Goal: Information Seeking & Learning: Understand process/instructions

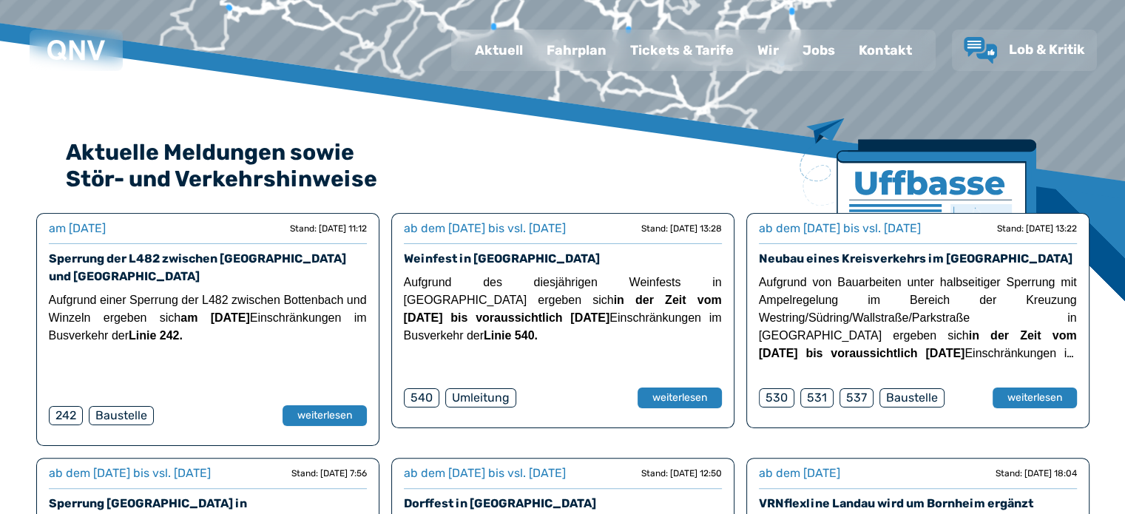
scroll to position [148, 0]
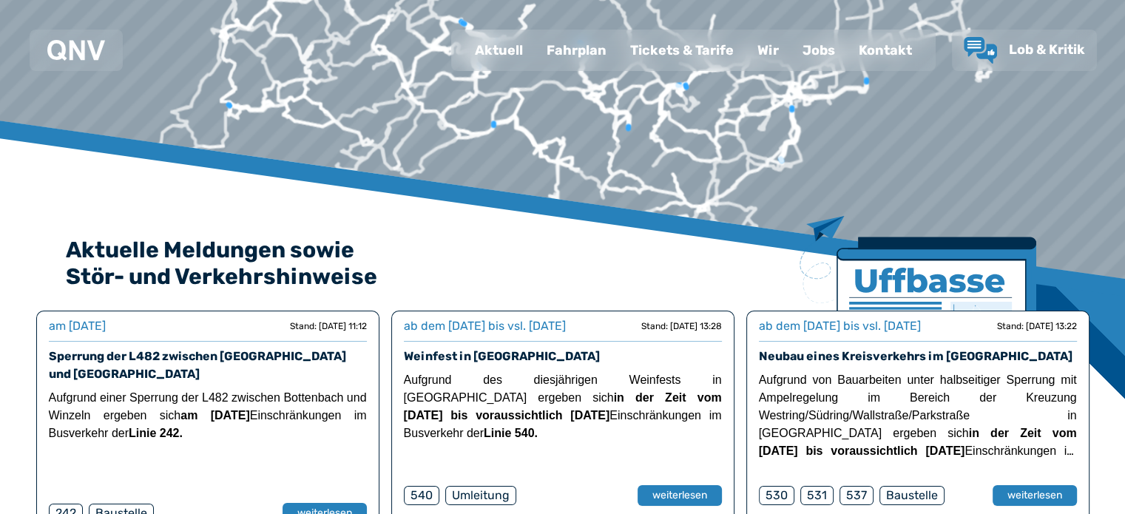
click at [595, 55] on div "Fahrplan" at bounding box center [577, 50] width 84 height 38
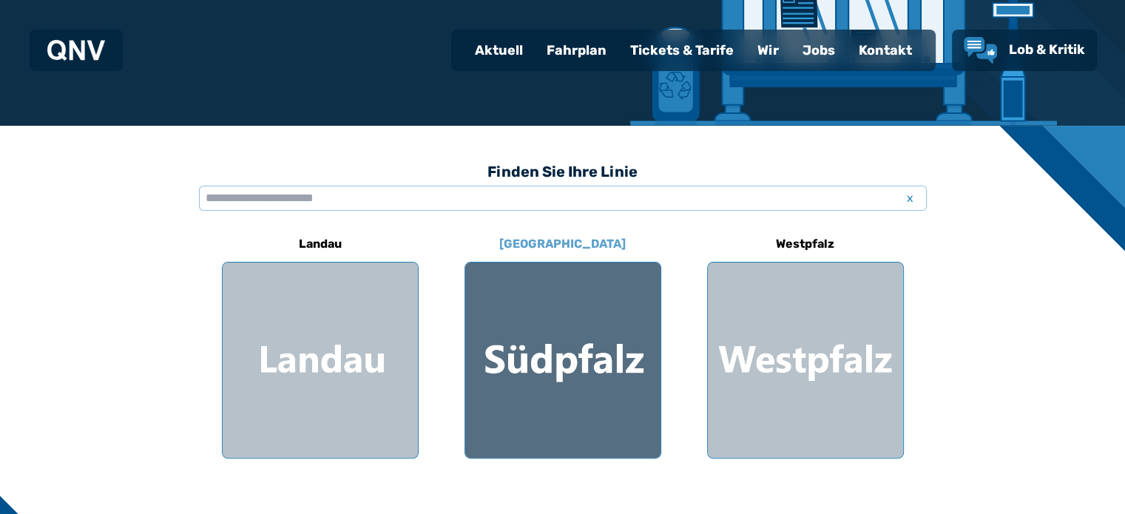
scroll to position [370, 0]
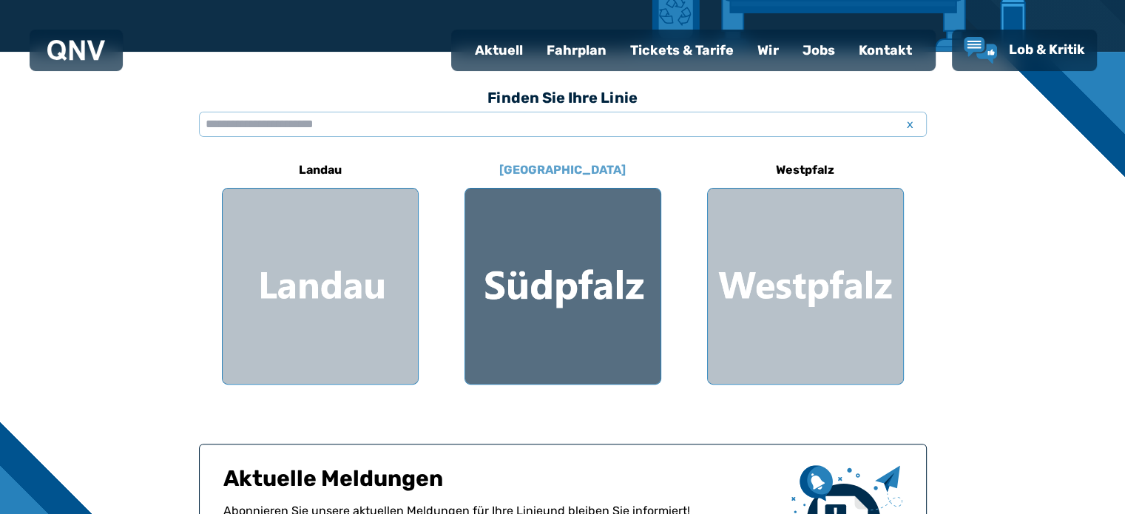
click at [621, 307] on div at bounding box center [562, 286] width 195 height 195
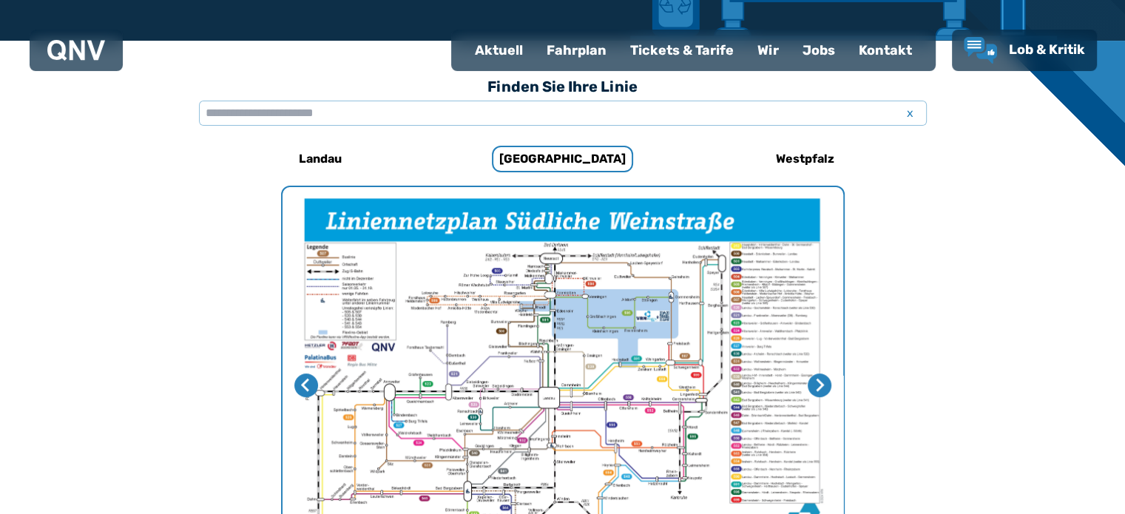
scroll to position [456, 0]
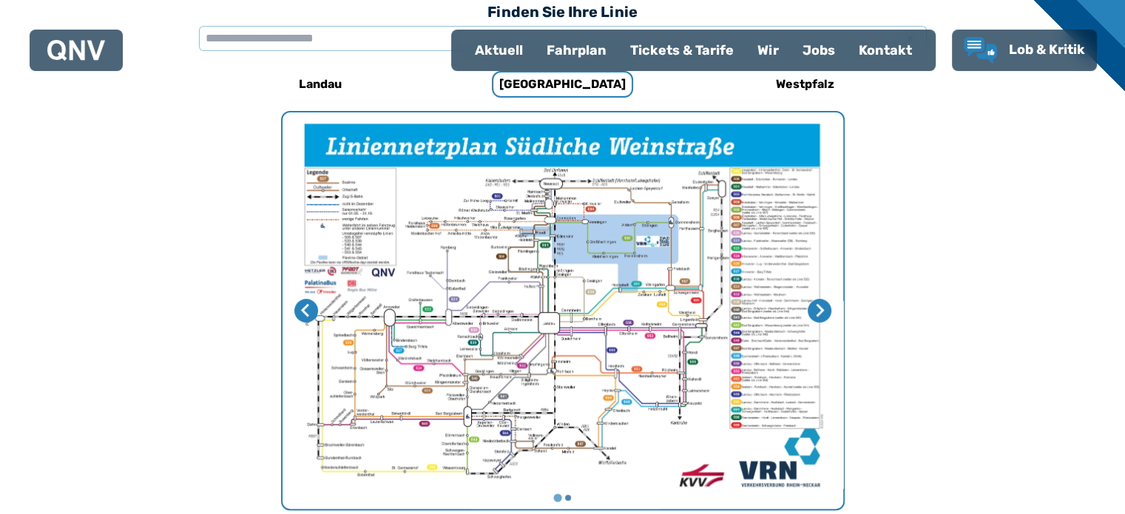
click at [538, 319] on img "1 von 2" at bounding box center [563, 310] width 561 height 397
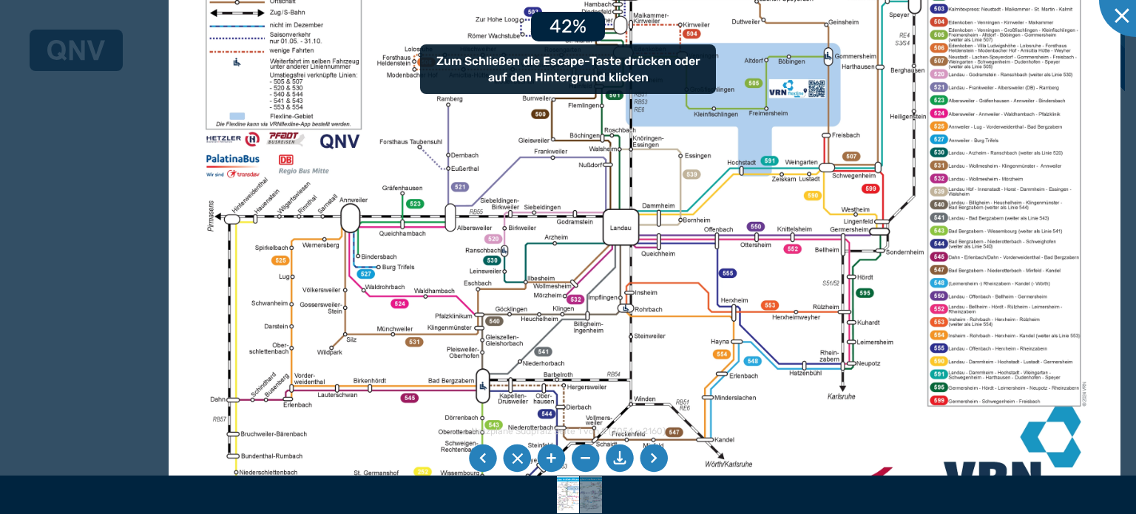
click at [590, 306] on img at bounding box center [645, 206] width 952 height 673
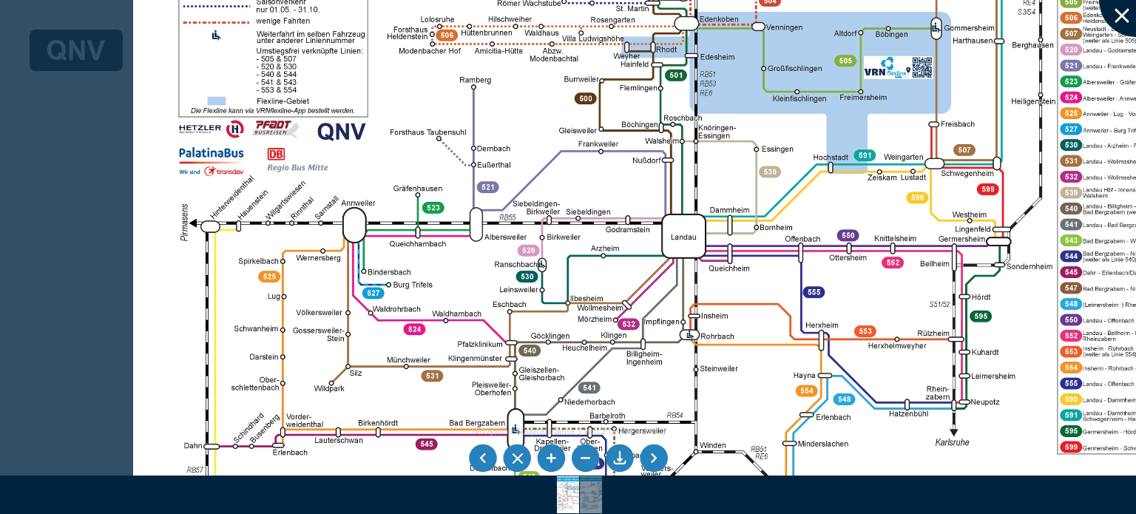
click at [1121, 20] on div at bounding box center [1136, 0] width 74 height 74
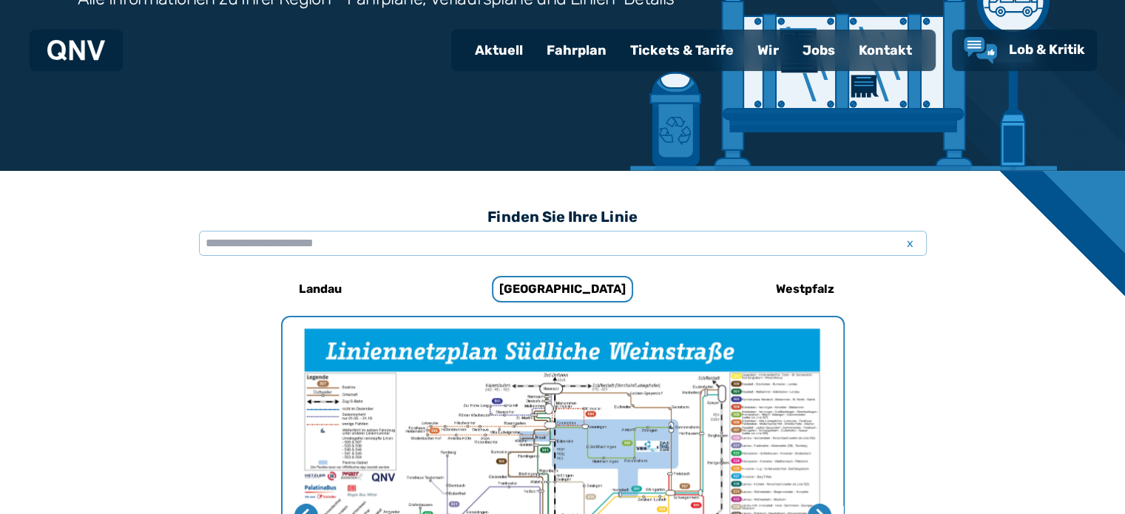
scroll to position [234, 0]
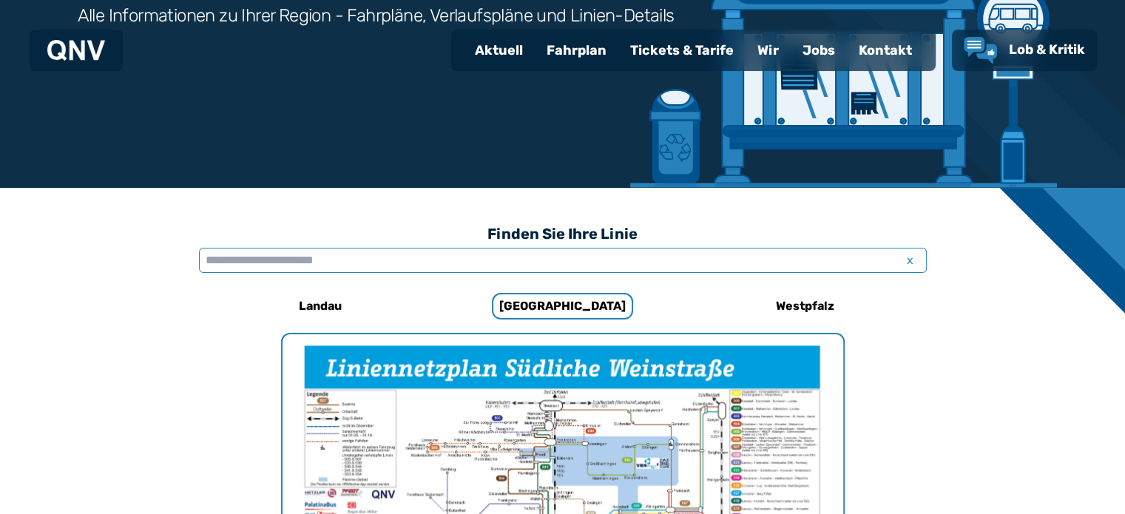
click at [503, 254] on input "text" at bounding box center [563, 260] width 728 height 25
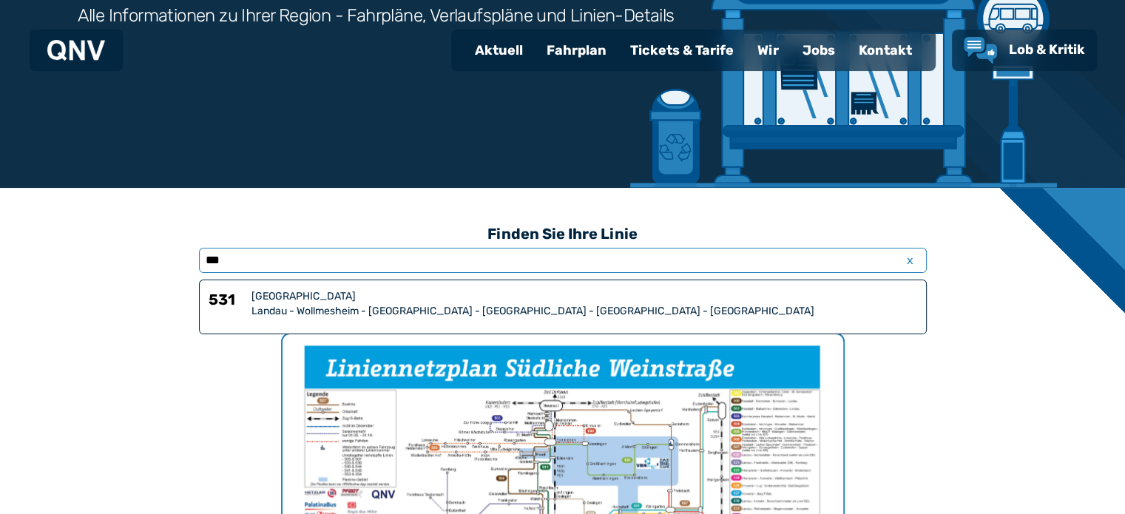
type input "***"
click at [476, 302] on div "[GEOGRAPHIC_DATA]" at bounding box center [585, 296] width 666 height 15
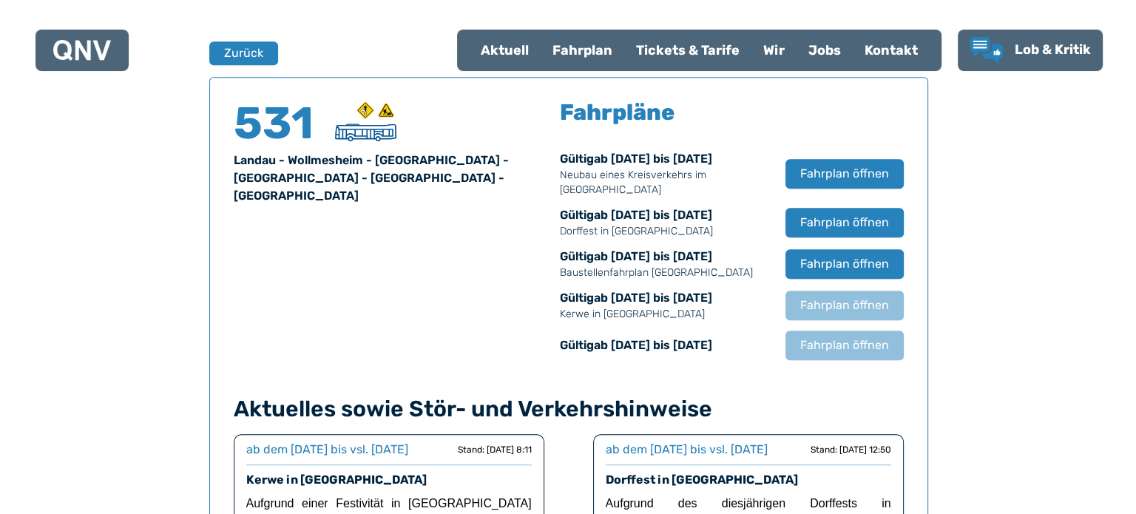
scroll to position [974, 0]
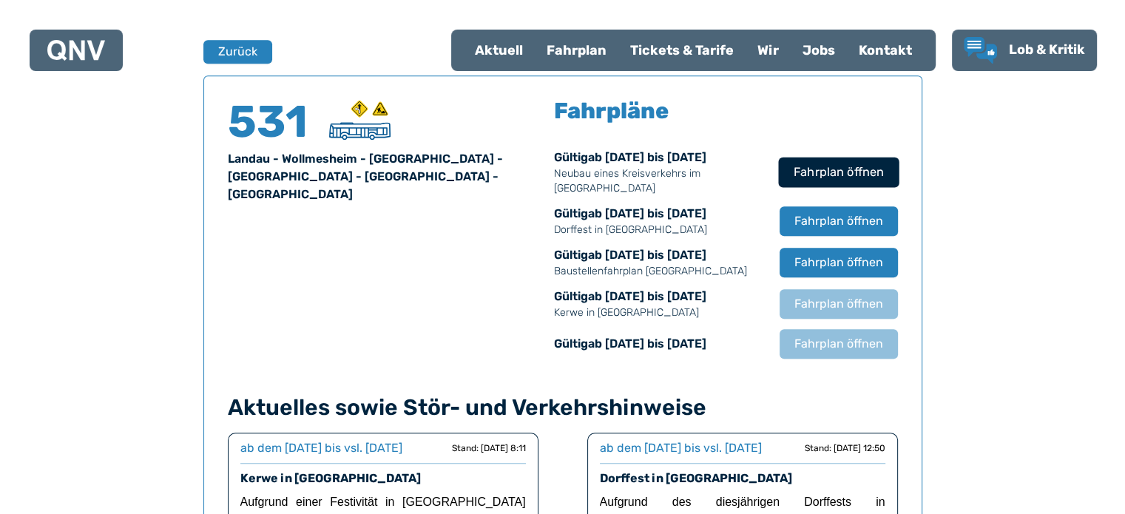
click at [817, 174] on span "Fahrplan öffnen" at bounding box center [838, 172] width 90 height 18
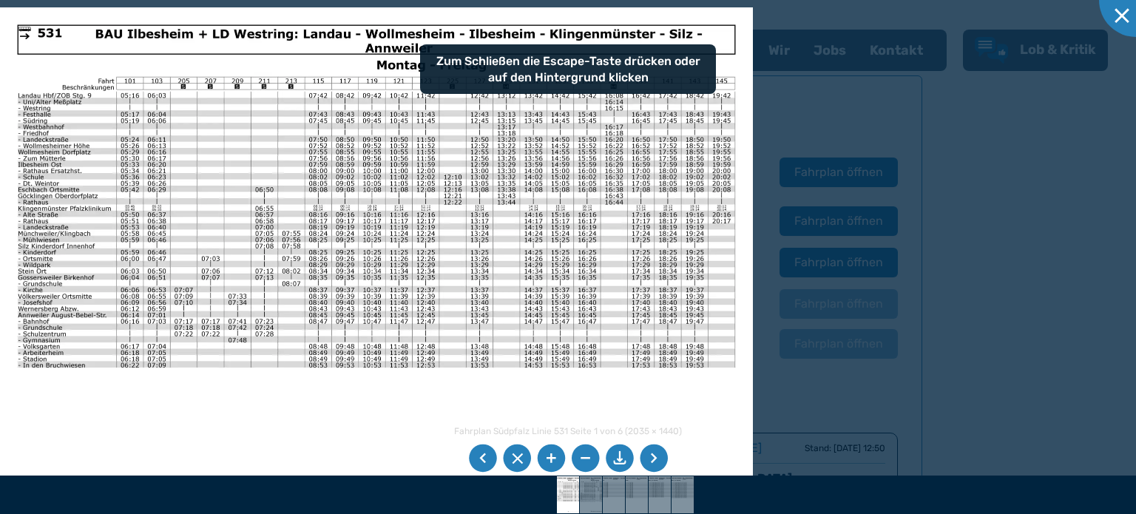
click at [547, 457] on li at bounding box center [551, 459] width 28 height 28
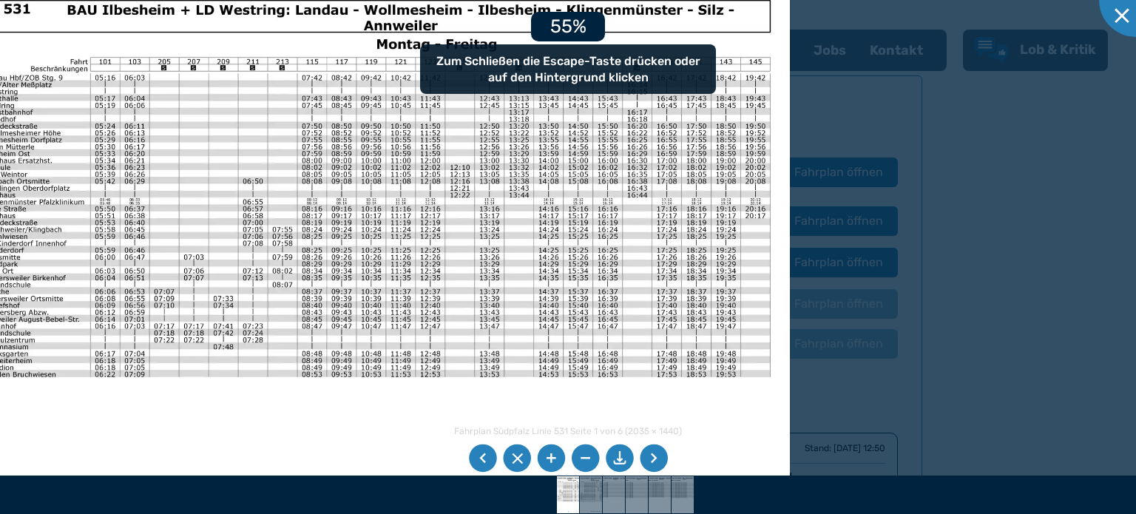
click at [547, 457] on li at bounding box center [551, 459] width 28 height 28
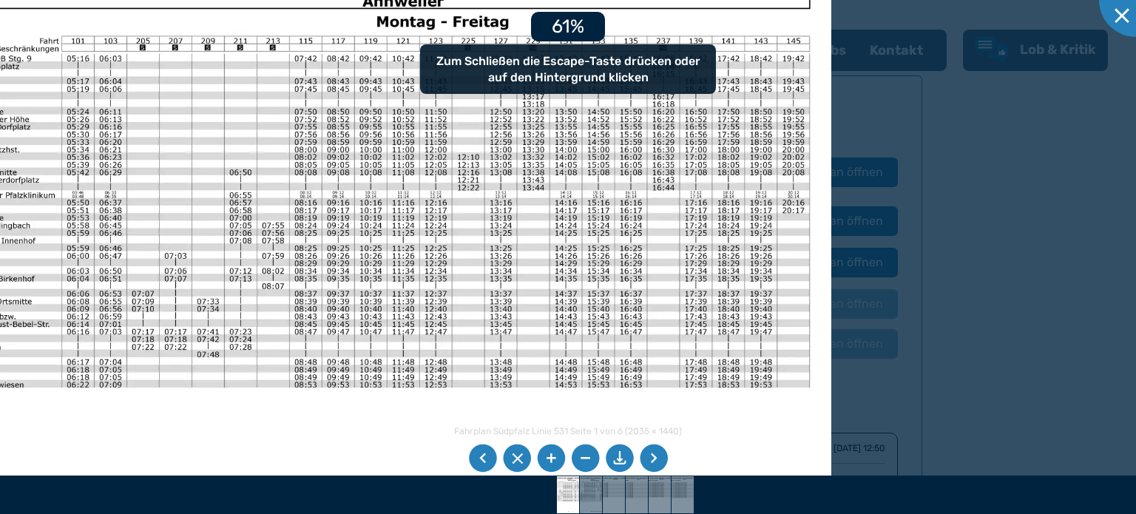
click at [547, 457] on li at bounding box center [551, 459] width 28 height 28
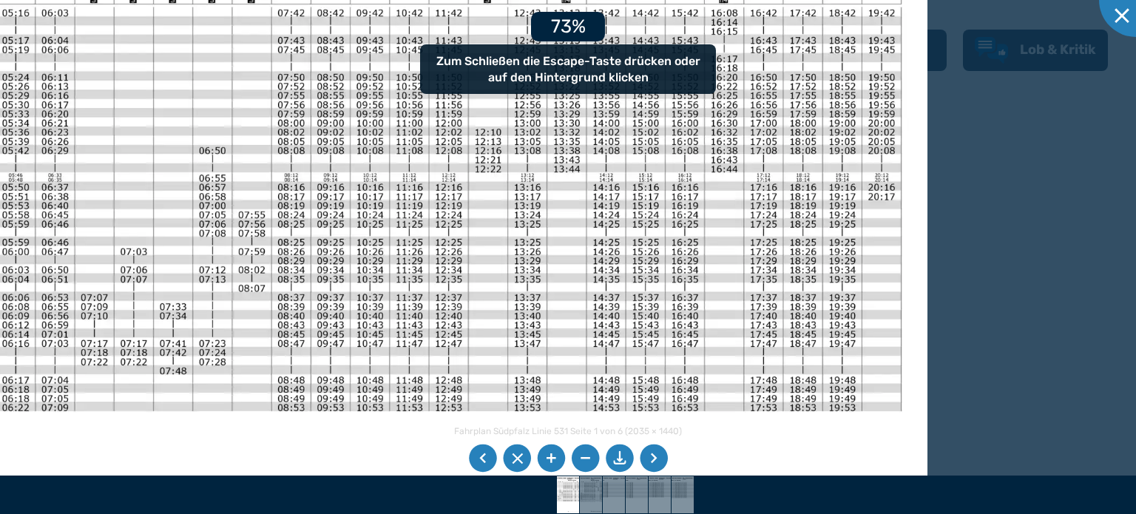
click at [547, 457] on li at bounding box center [551, 459] width 28 height 28
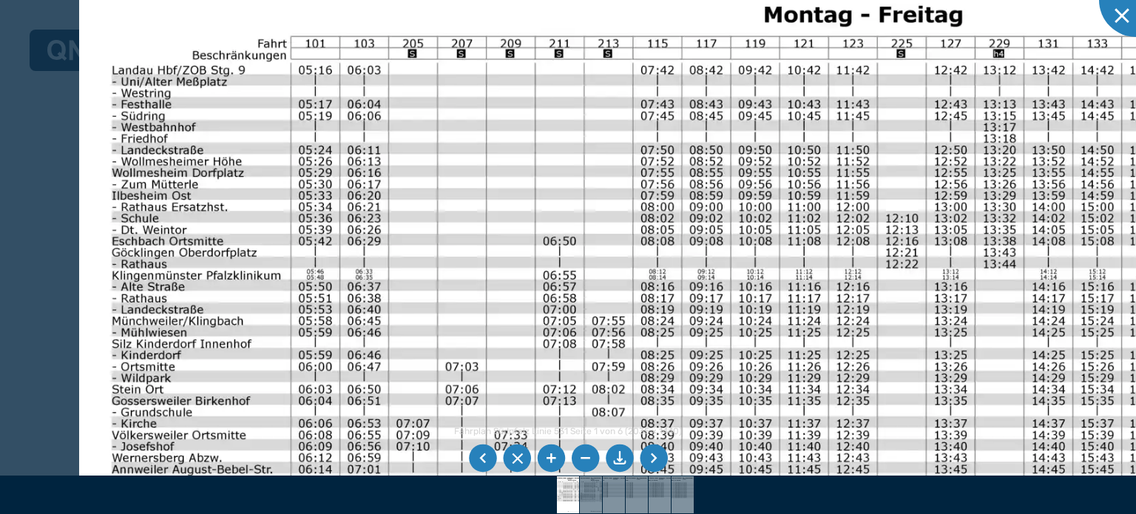
click at [719, 322] on img at bounding box center [763, 394] width 1369 height 968
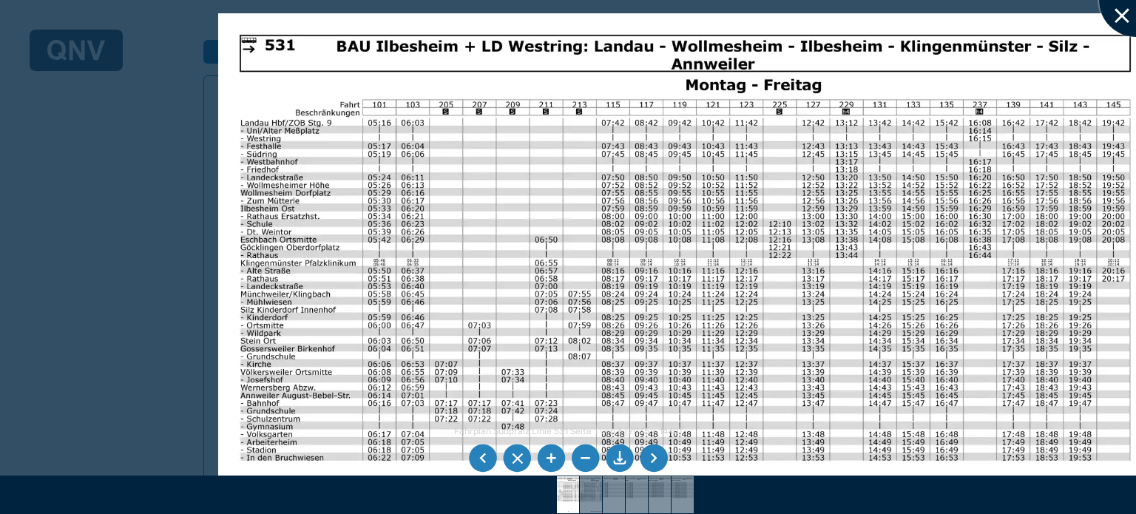
click at [1112, 27] on div at bounding box center [1136, 0] width 74 height 74
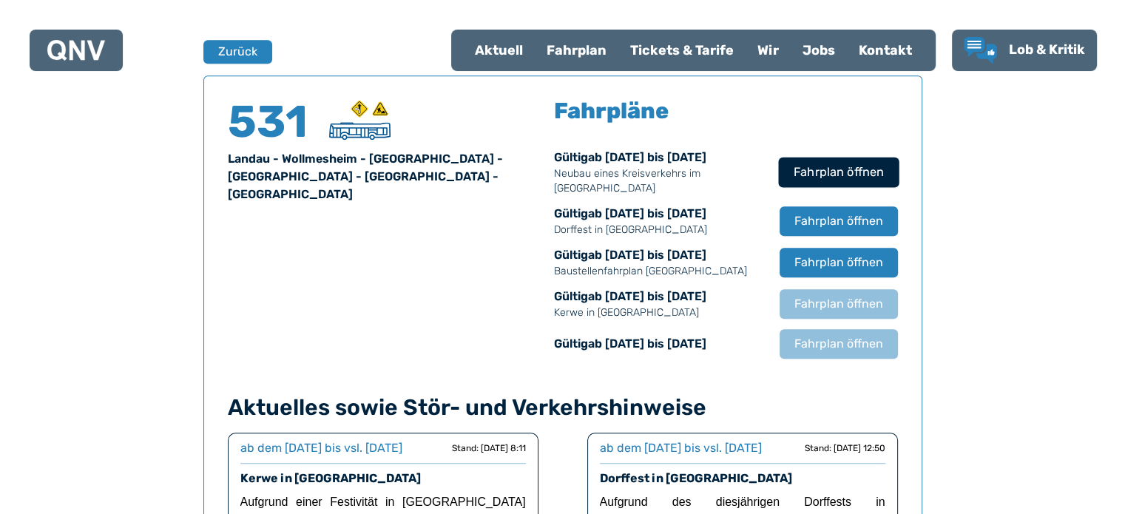
click at [843, 171] on span "Fahrplan öffnen" at bounding box center [838, 172] width 90 height 18
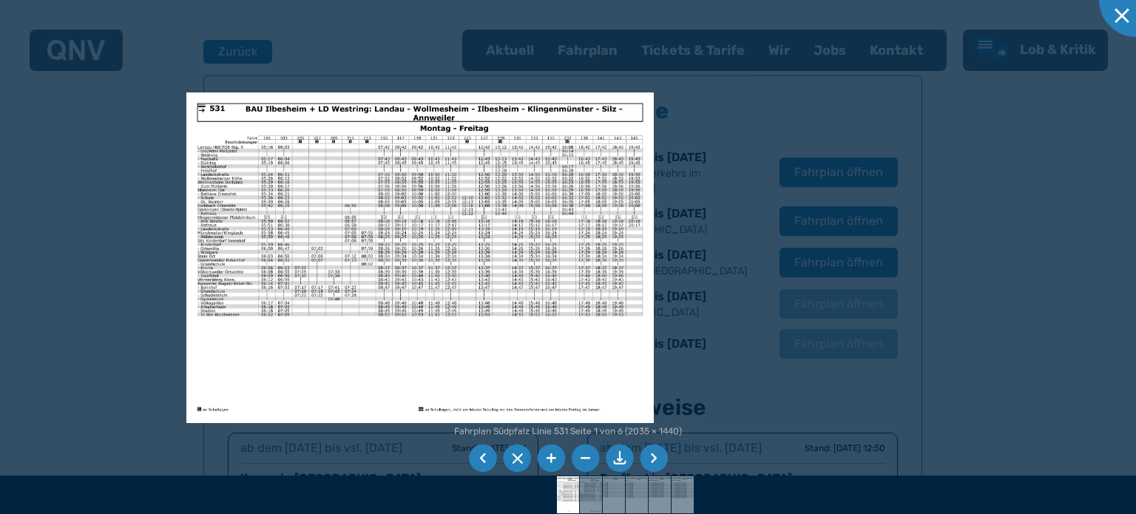
click at [661, 456] on li at bounding box center [654, 459] width 28 height 28
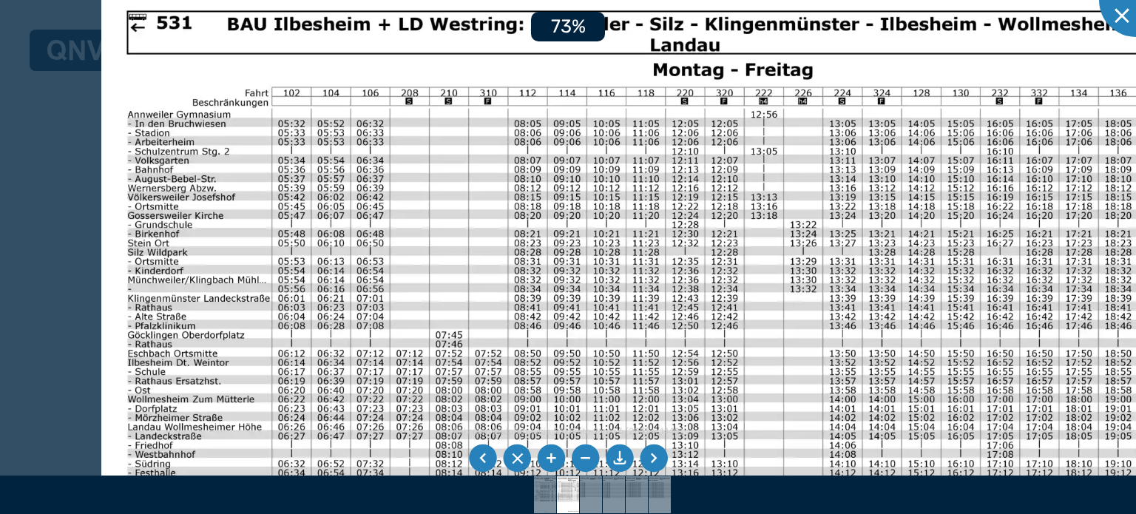
click at [396, 178] on img at bounding box center [652, 375] width 1102 height 780
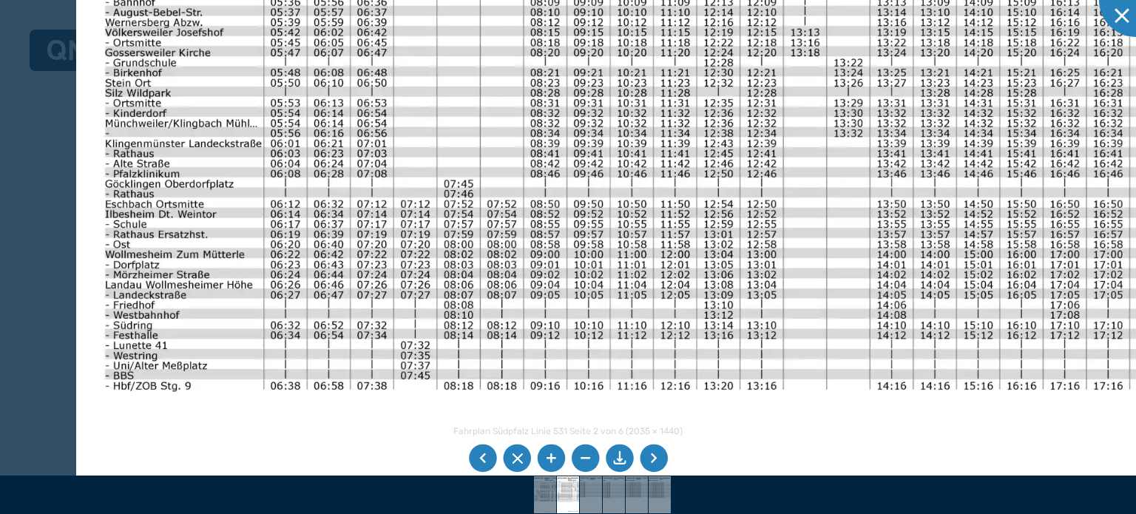
click at [402, 137] on img at bounding box center [682, 229] width 1212 height 858
click at [422, 243] on img at bounding box center [682, 229] width 1212 height 858
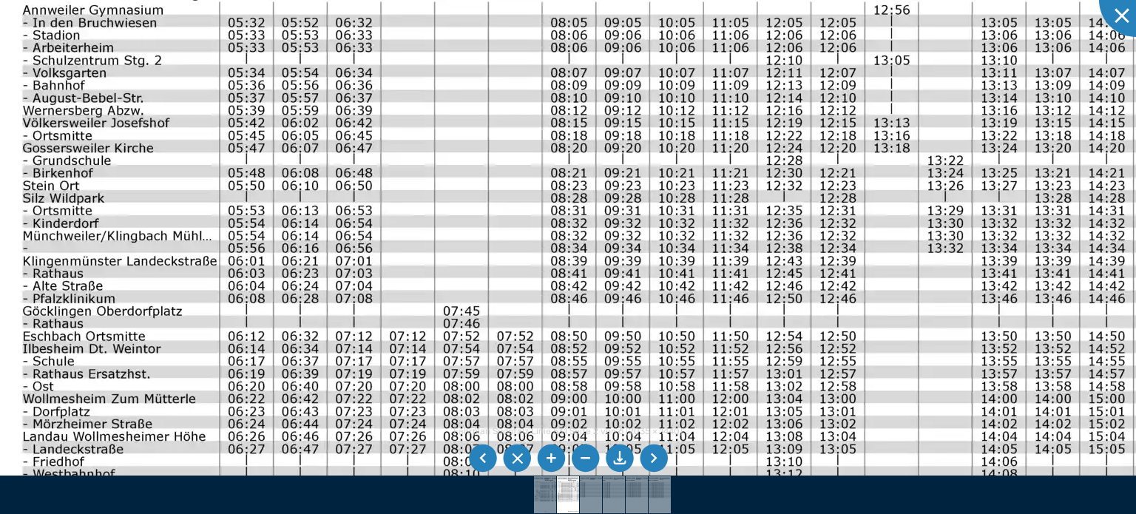
click at [399, 252] on img at bounding box center [739, 366] width 1505 height 1065
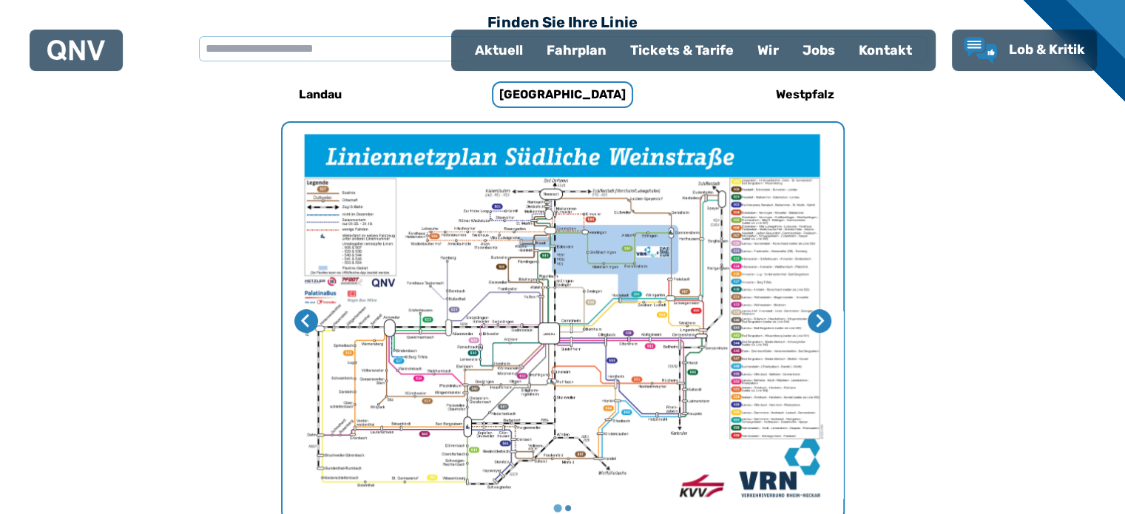
scroll to position [456, 0]
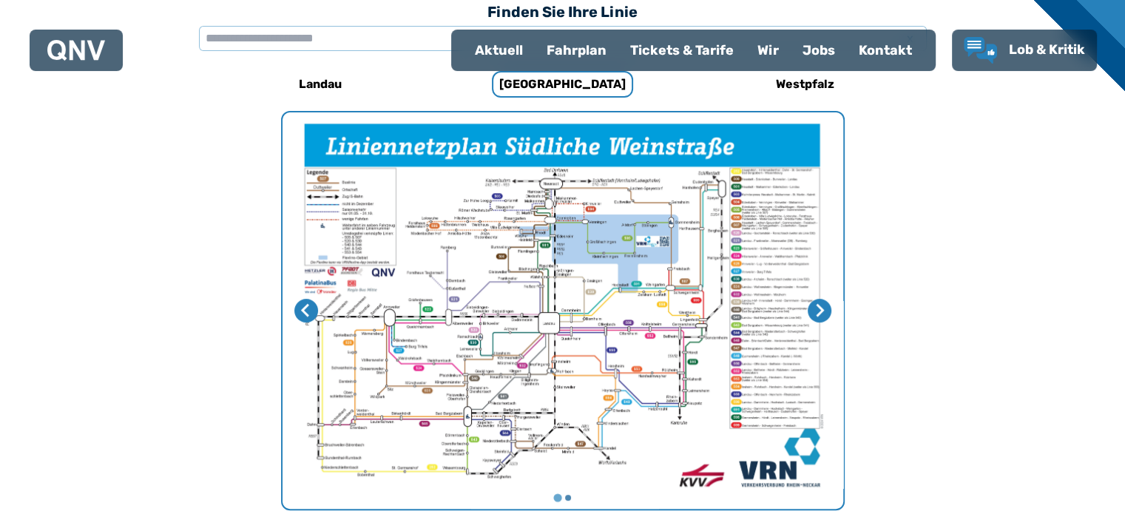
click at [559, 325] on img "1 von 2" at bounding box center [563, 310] width 561 height 397
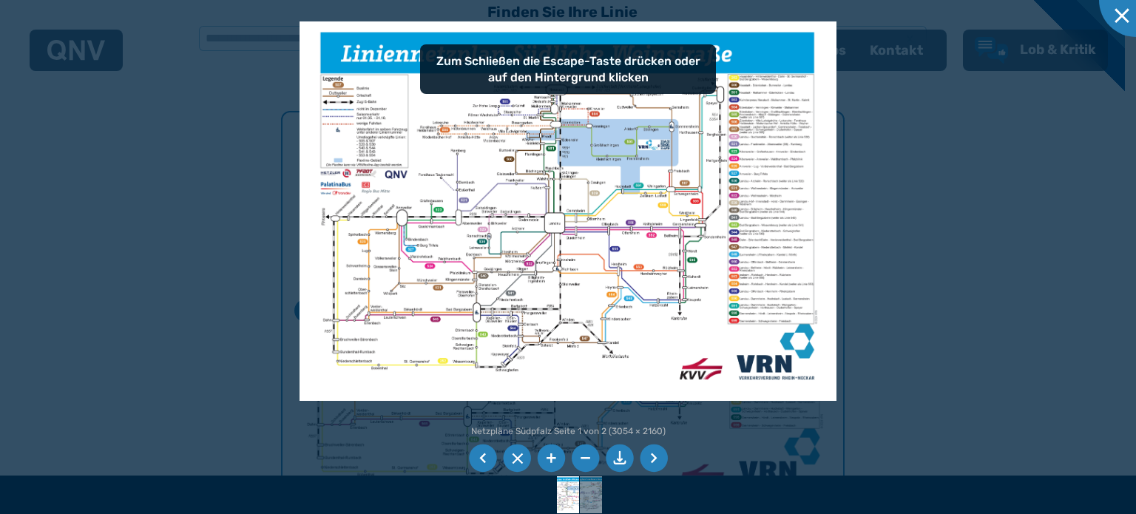
click at [559, 456] on li at bounding box center [551, 459] width 28 height 28
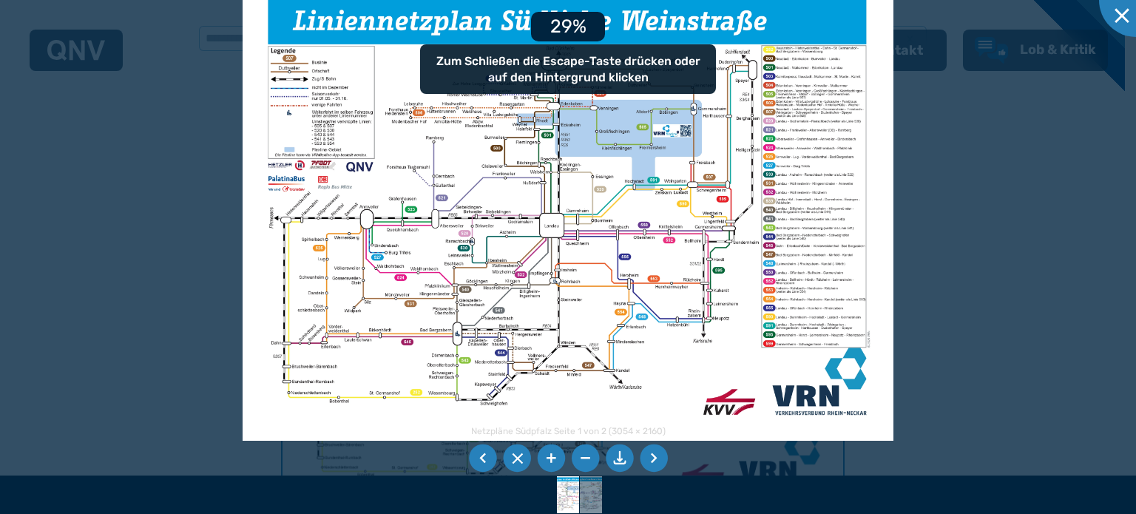
click at [559, 456] on li at bounding box center [551, 459] width 28 height 28
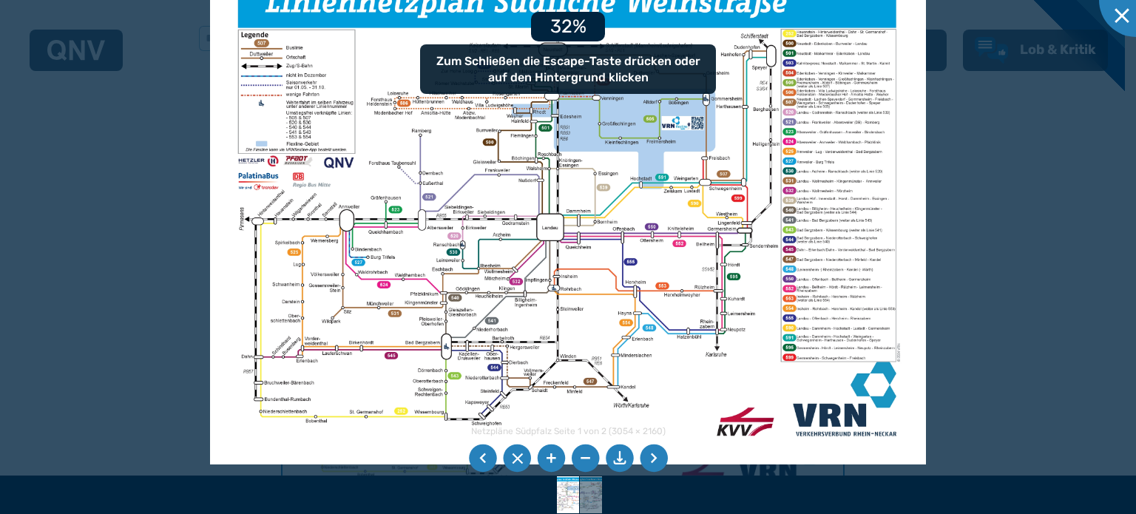
click at [559, 456] on li at bounding box center [551, 459] width 28 height 28
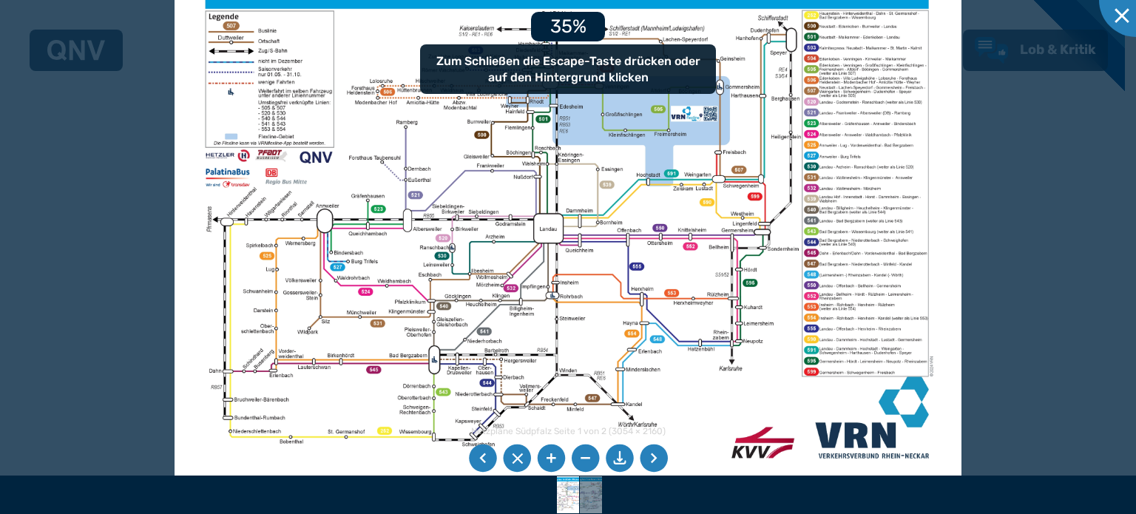
click at [559, 456] on li at bounding box center [551, 459] width 28 height 28
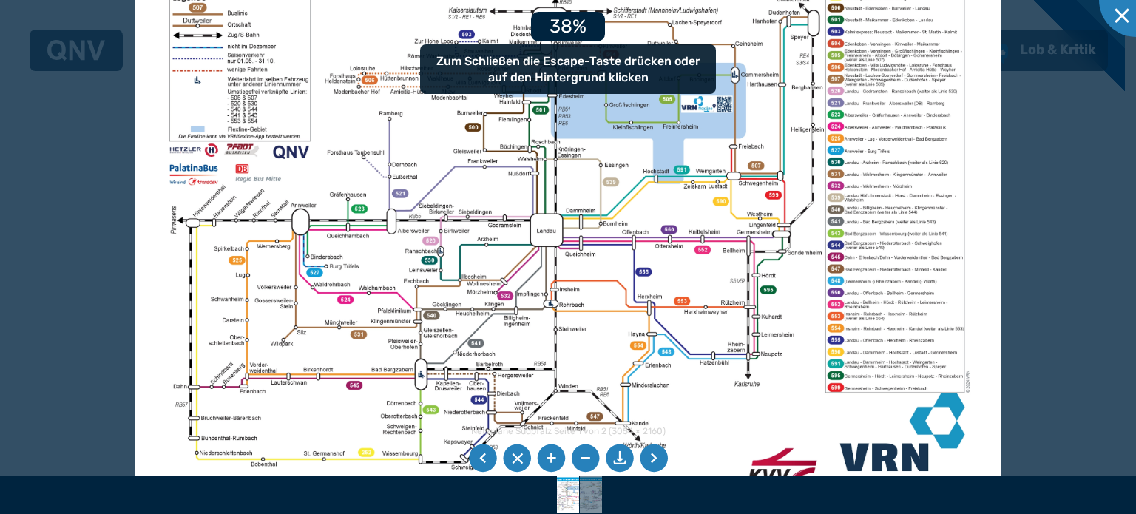
click at [559, 456] on li at bounding box center [551, 459] width 28 height 28
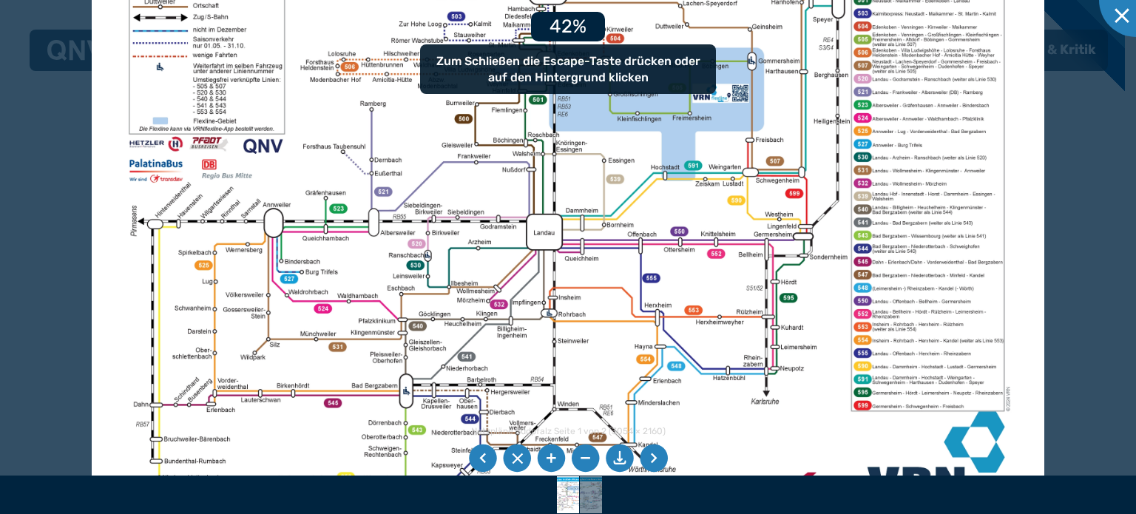
click at [559, 456] on li at bounding box center [551, 459] width 28 height 28
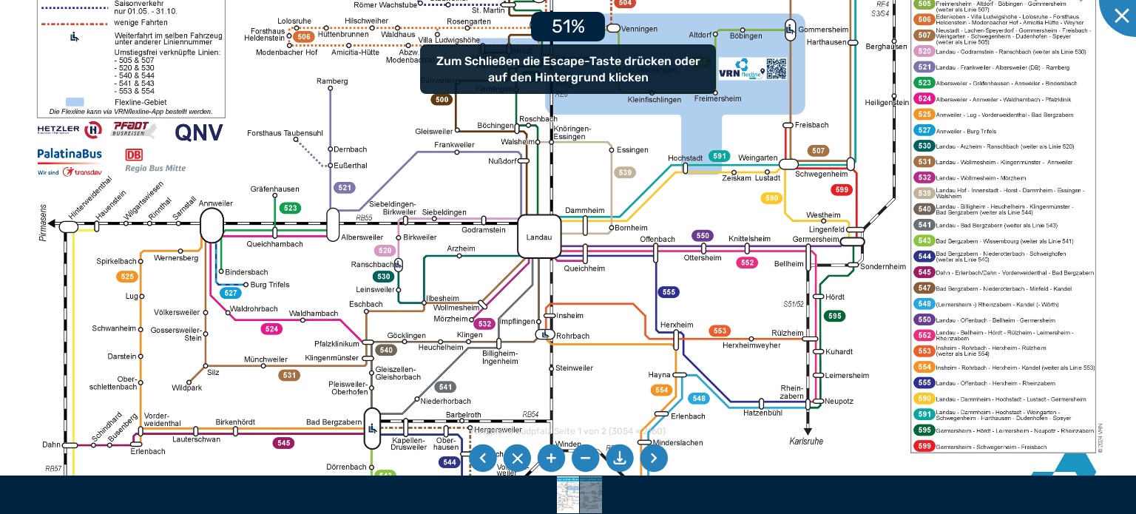
click at [559, 456] on li at bounding box center [551, 459] width 28 height 28
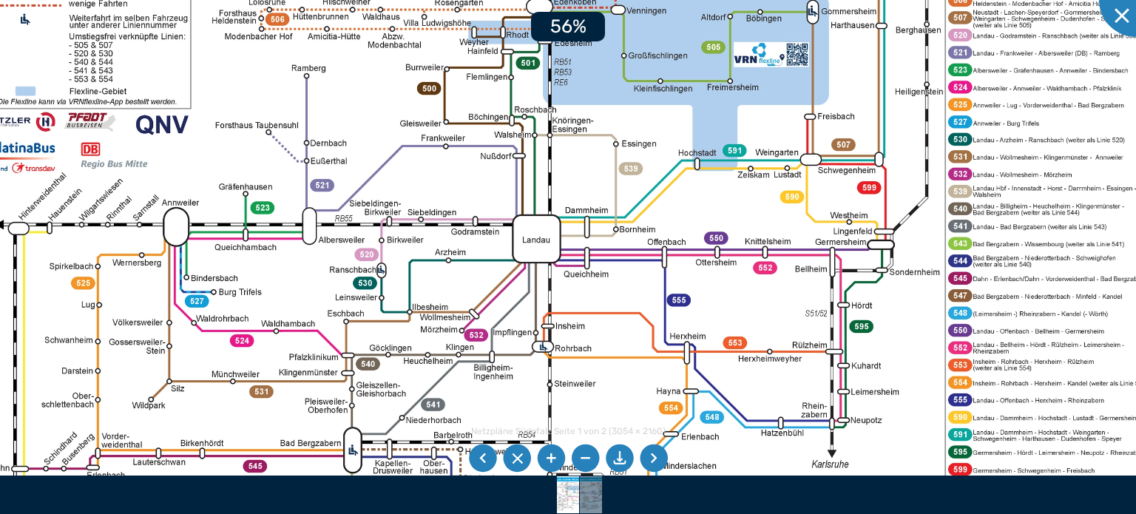
click at [559, 456] on li at bounding box center [551, 459] width 28 height 28
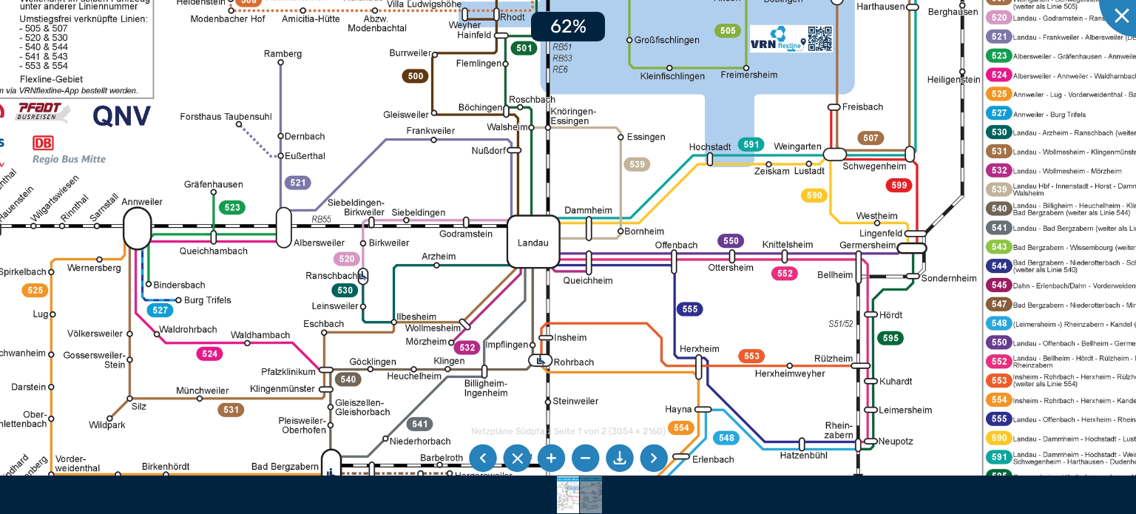
click at [559, 456] on li at bounding box center [551, 459] width 28 height 28
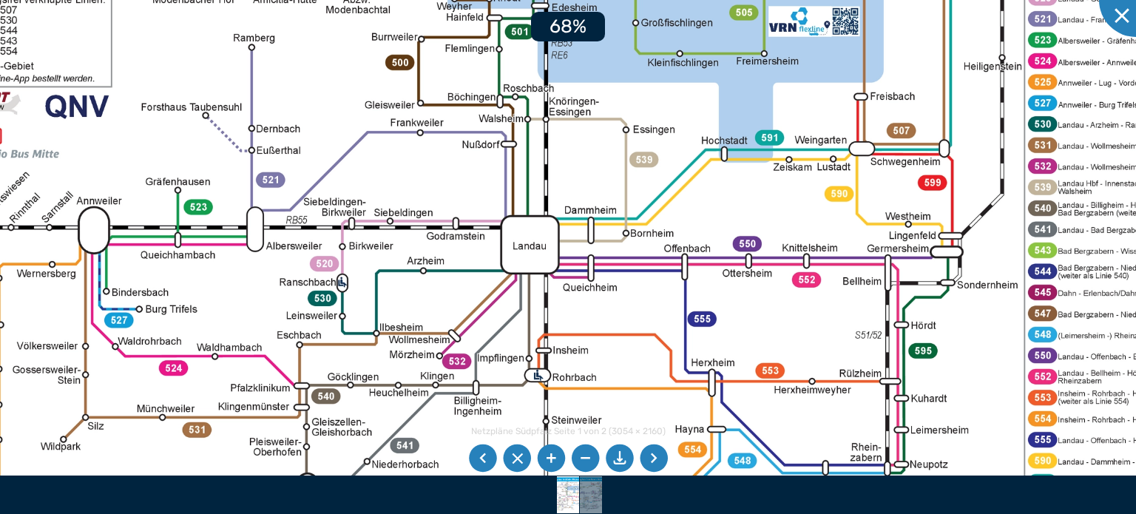
click at [559, 456] on li at bounding box center [551, 459] width 28 height 28
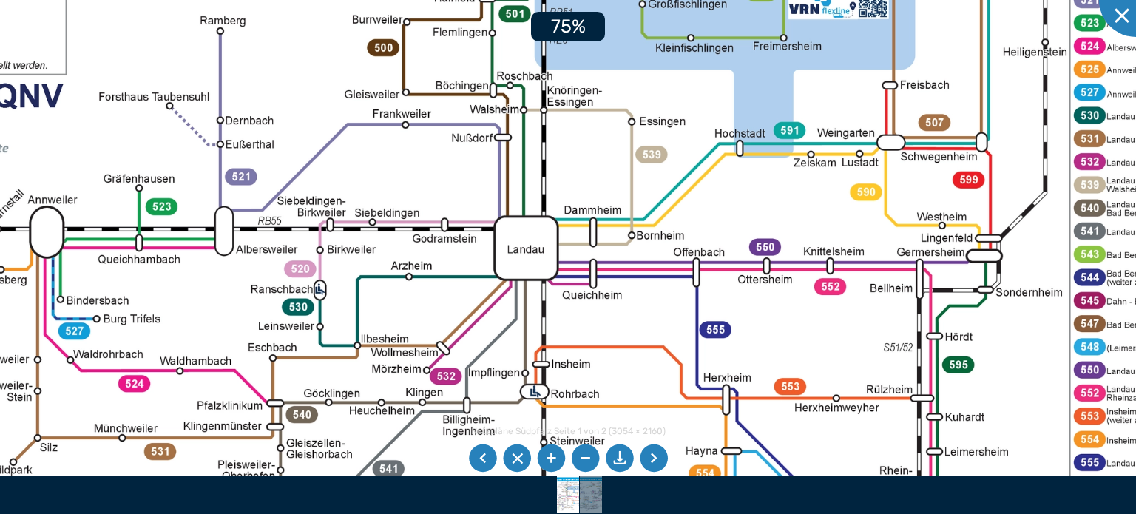
click at [559, 456] on li at bounding box center [551, 459] width 28 height 28
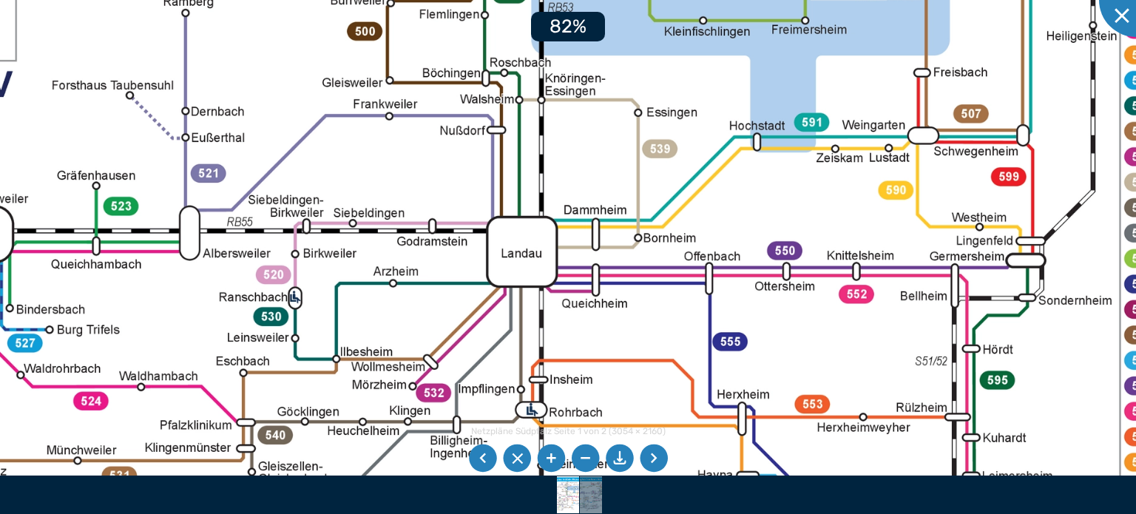
click at [559, 456] on li at bounding box center [551, 459] width 28 height 28
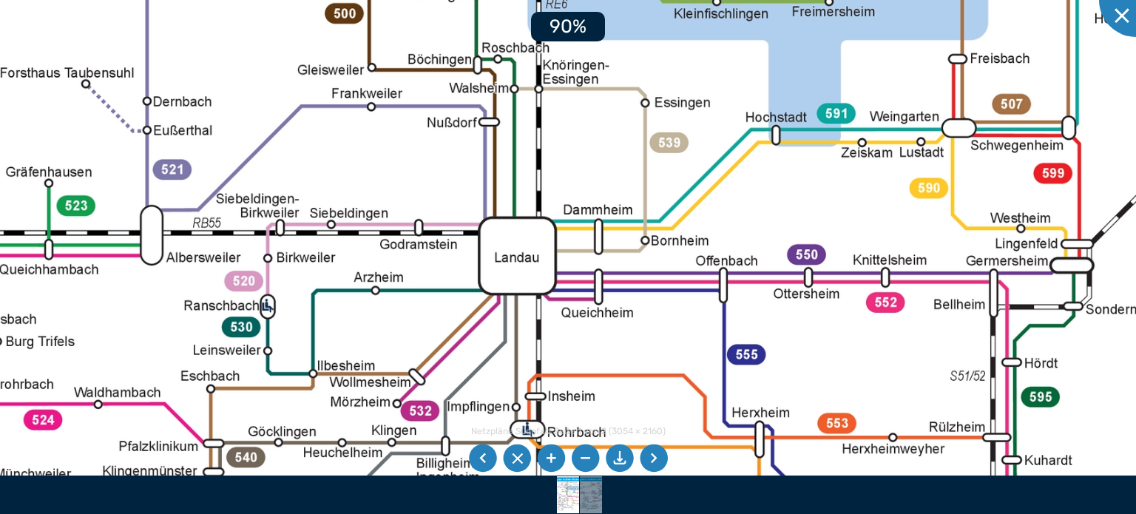
click at [559, 456] on li at bounding box center [551, 459] width 28 height 28
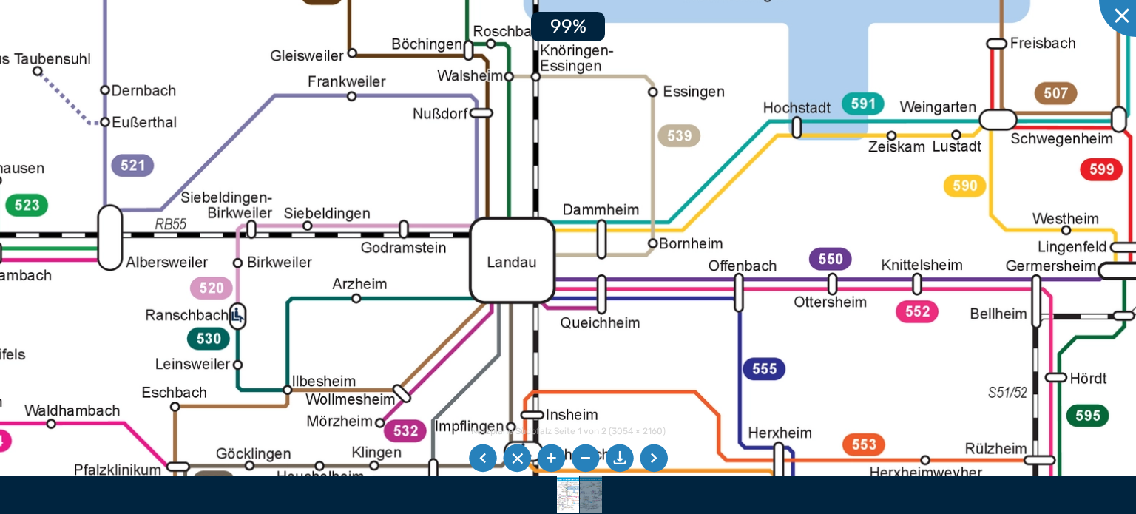
click at [559, 456] on li at bounding box center [551, 459] width 28 height 28
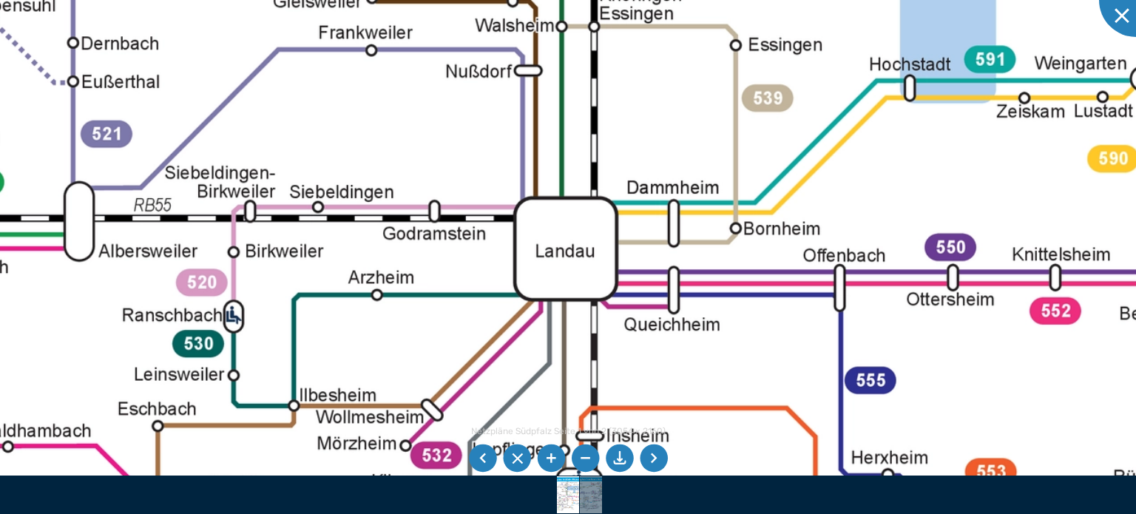
click at [425, 308] on img at bounding box center [633, 188] width 2717 height 1921
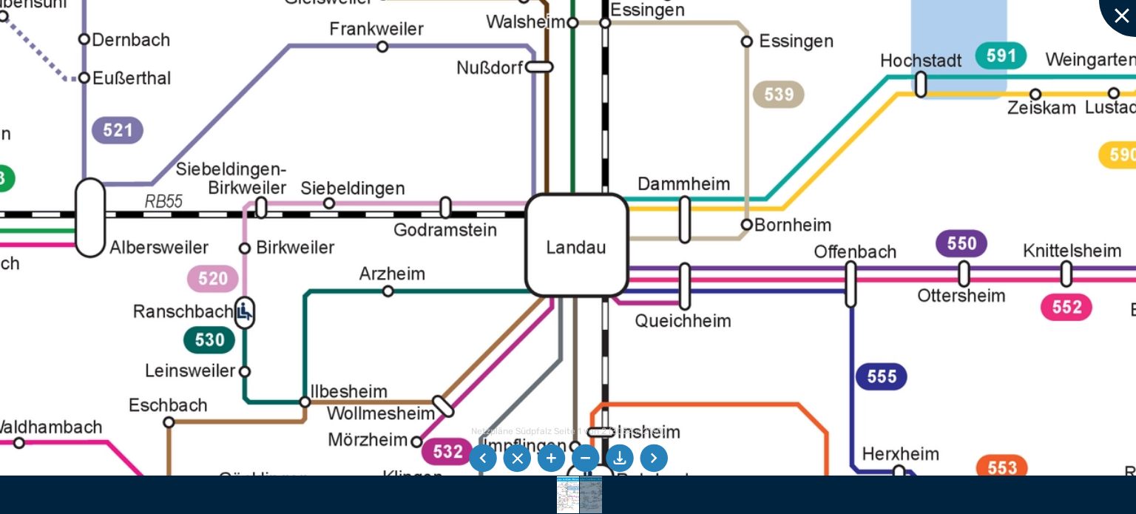
click at [1124, 22] on div at bounding box center [1136, 0] width 74 height 74
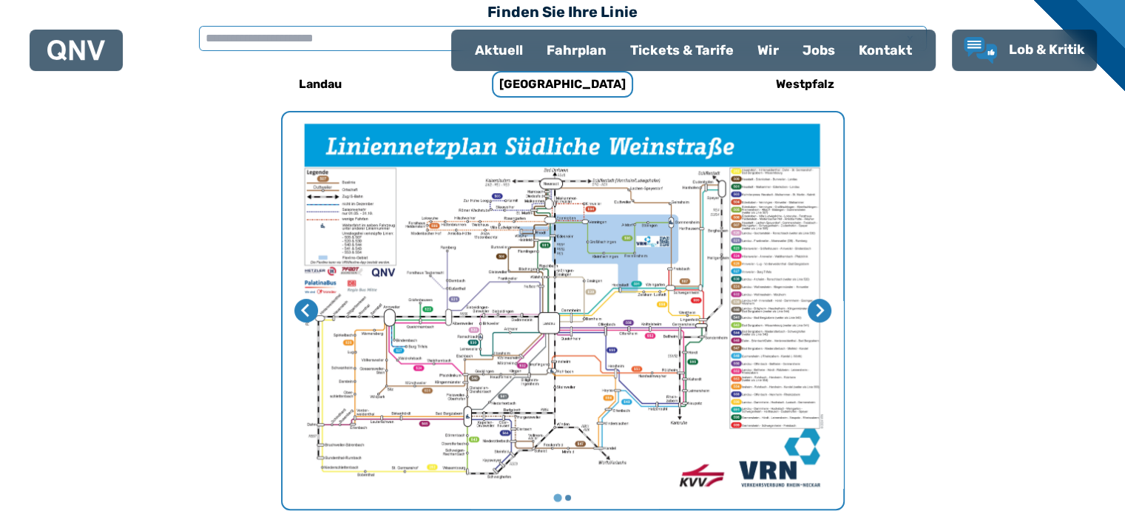
click at [365, 32] on input "text" at bounding box center [563, 38] width 728 height 25
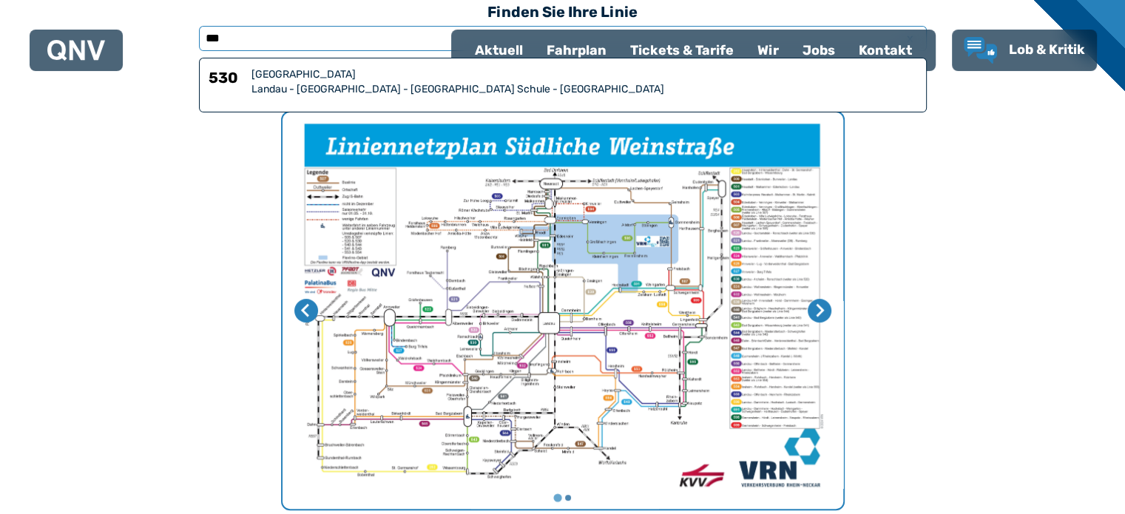
type input "***"
click at [341, 87] on div "Landau - [GEOGRAPHIC_DATA] - [GEOGRAPHIC_DATA] Schule - [GEOGRAPHIC_DATA]" at bounding box center [585, 89] width 666 height 15
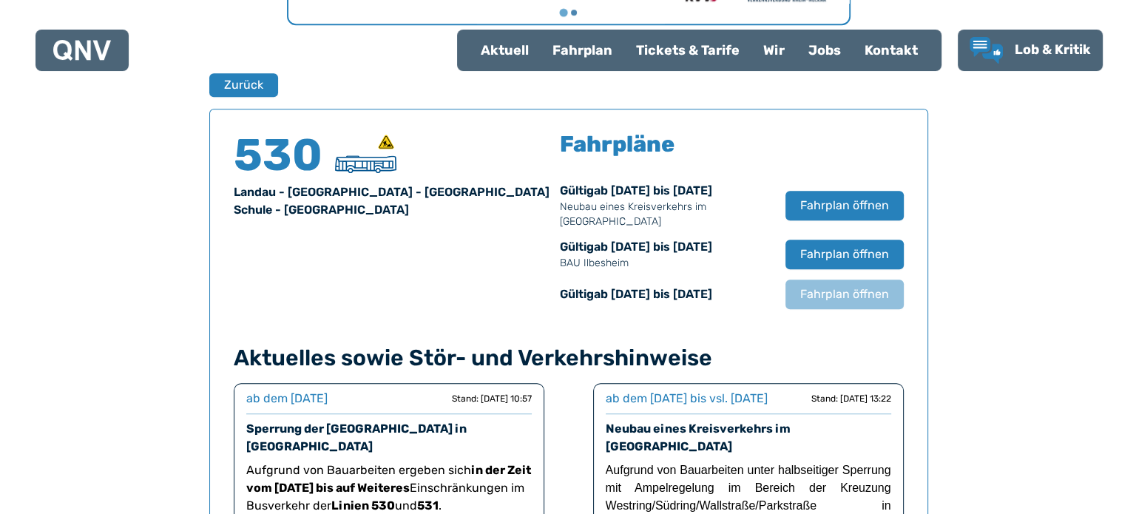
scroll to position [974, 0]
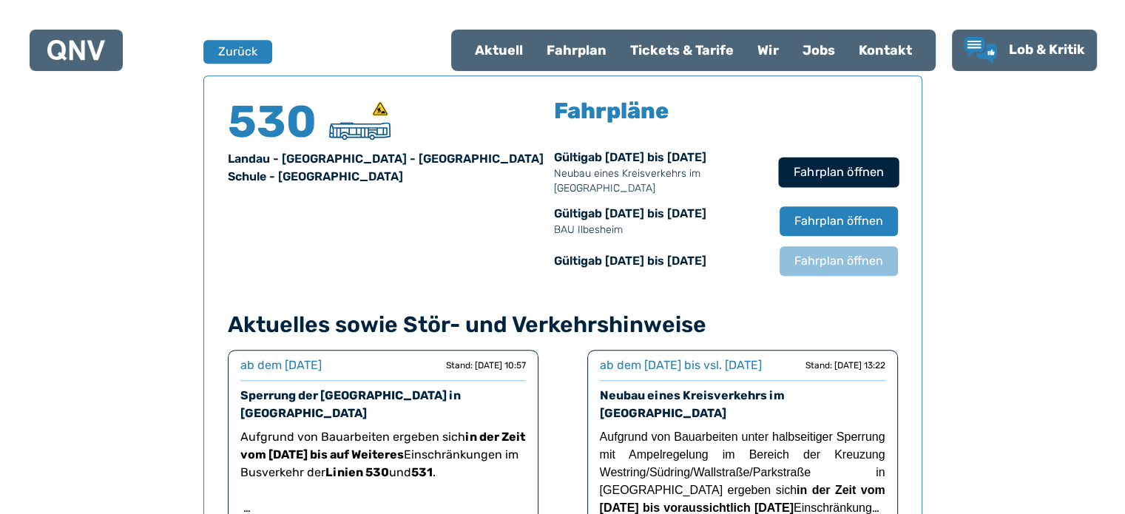
click at [826, 165] on span "Fahrplan öffnen" at bounding box center [838, 172] width 90 height 18
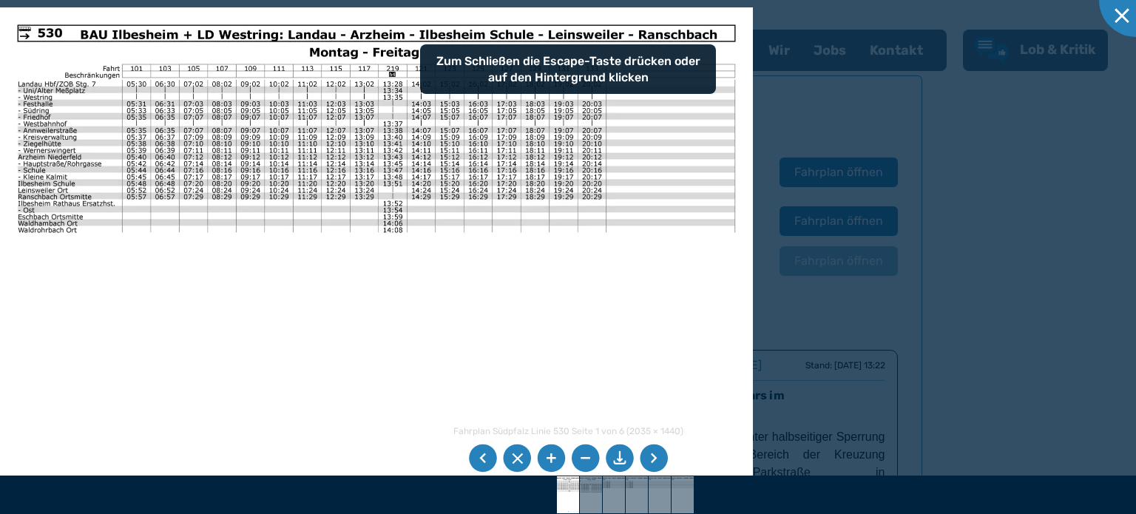
click at [547, 467] on li at bounding box center [551, 459] width 28 height 28
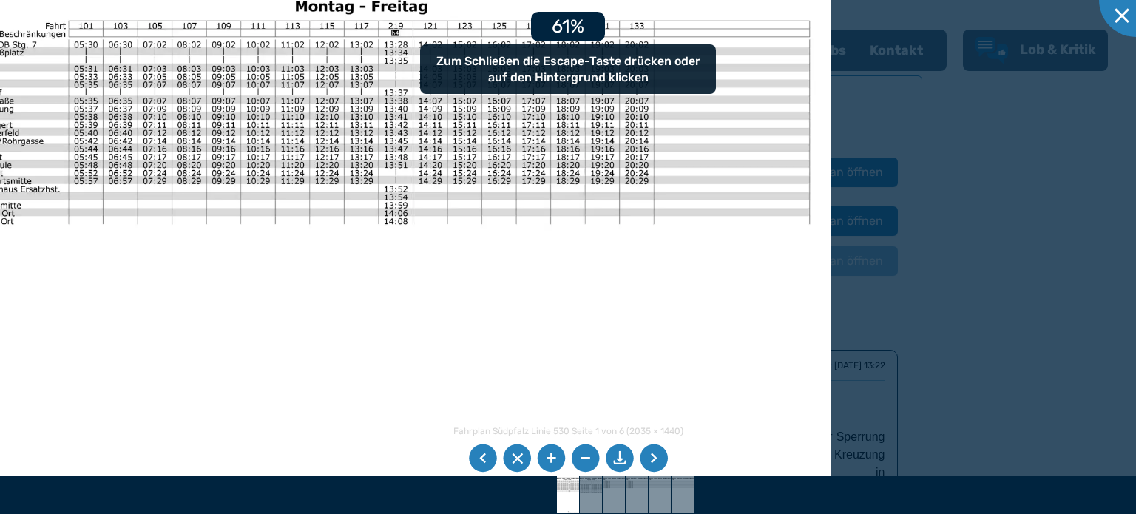
click at [547, 467] on li at bounding box center [551, 459] width 28 height 28
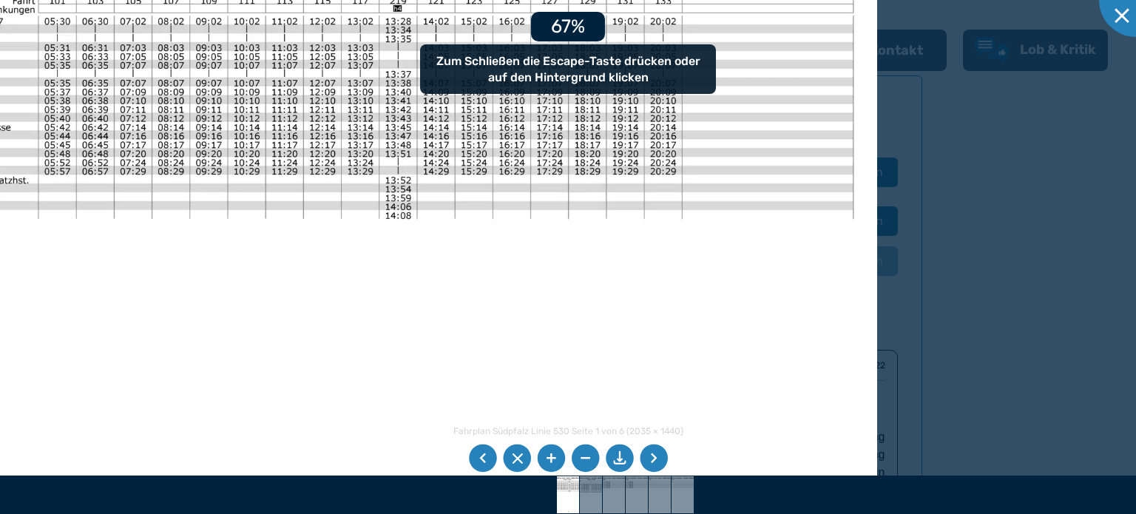
click at [547, 467] on li at bounding box center [551, 459] width 28 height 28
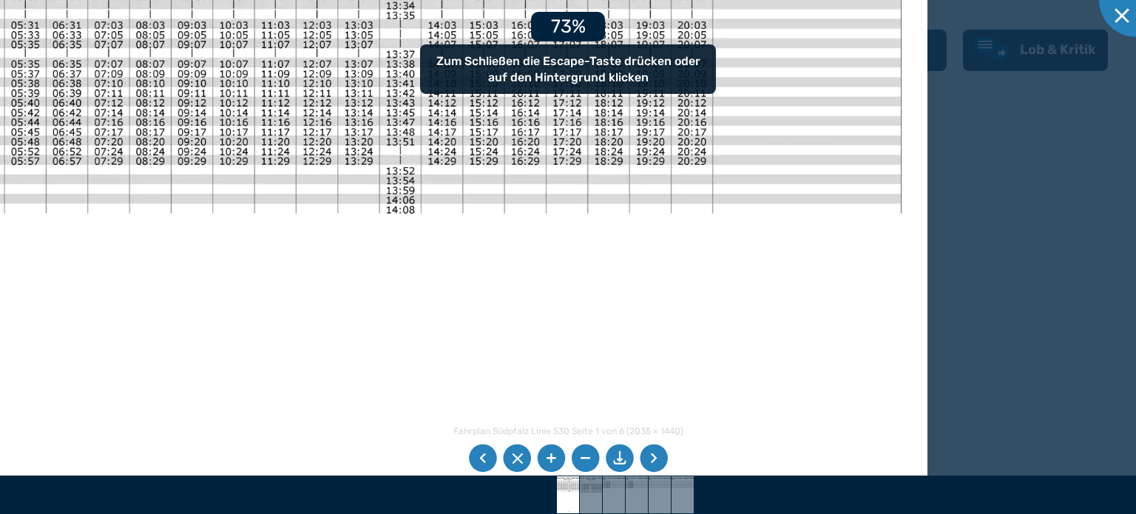
click at [547, 467] on li at bounding box center [551, 459] width 28 height 28
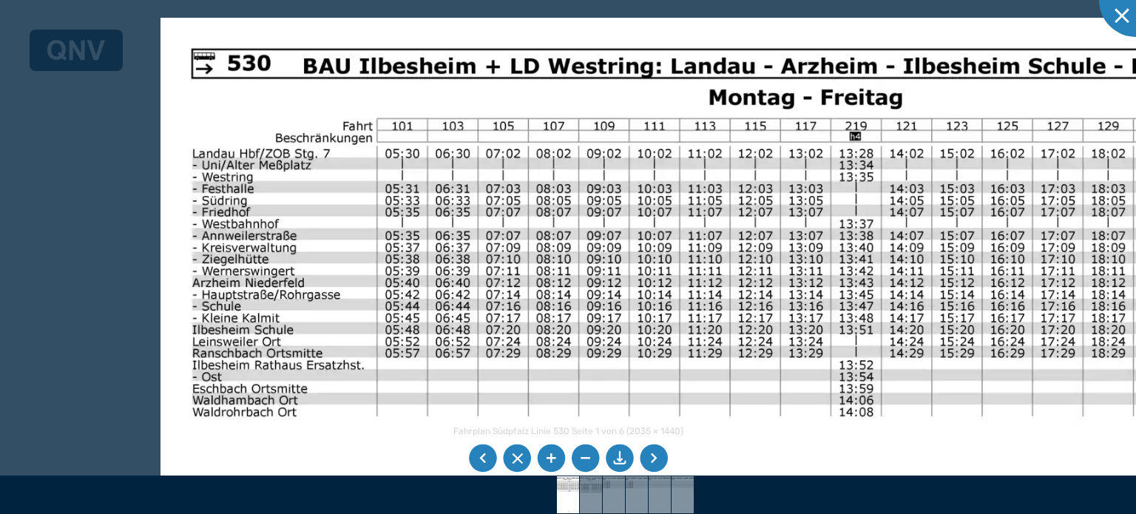
click at [627, 397] on img at bounding box center [828, 490] width 1334 height 944
click at [649, 464] on li at bounding box center [654, 459] width 28 height 28
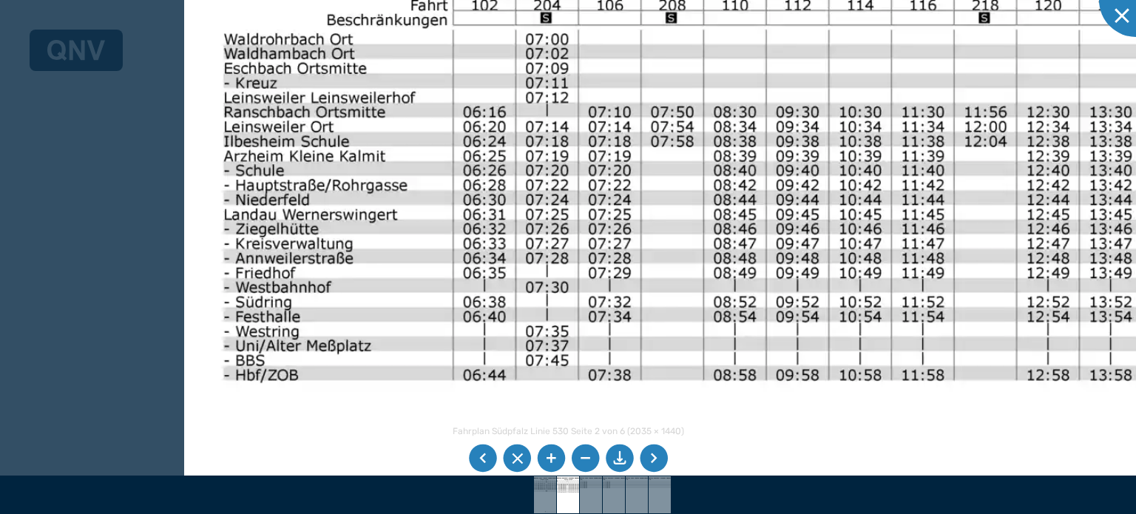
click at [695, 312] on img at bounding box center [1012, 457] width 1656 height 1172
